Goal: Complete application form

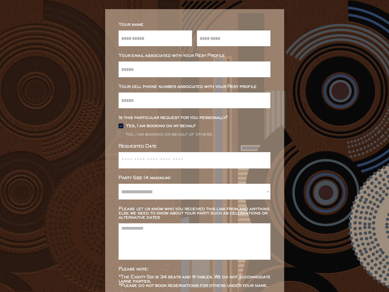
click at [194, 146] on div "Requested Date" at bounding box center [194, 146] width 152 height 4
click at [192, 146] on div "Requested Date" at bounding box center [194, 146] width 152 height 4
click at [192, 150] on div "Requested Date" at bounding box center [194, 160] width 152 height 32
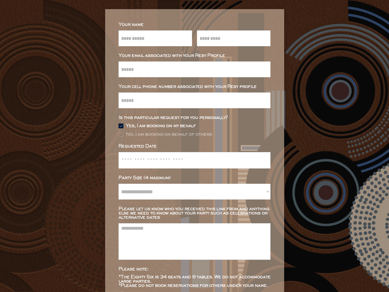
click at [192, 150] on div "Requested Date" at bounding box center [194, 160] width 152 height 32
click at [192, 157] on input "text" at bounding box center [194, 160] width 146 height 16
click at [192, 69] on input "email" at bounding box center [194, 69] width 152 height 16
click at [192, 25] on div "Your name" at bounding box center [194, 24] width 152 height 4
